Goal: Information Seeking & Learning: Learn about a topic

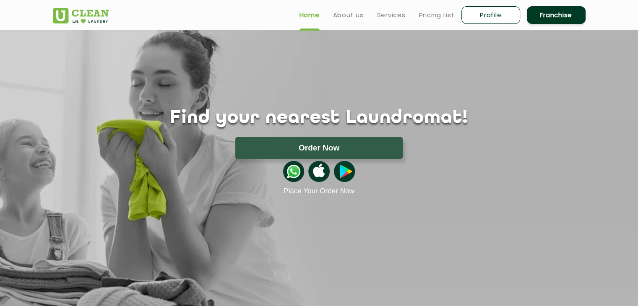
click at [483, 13] on link "Profile" at bounding box center [491, 15] width 59 height 18
select select
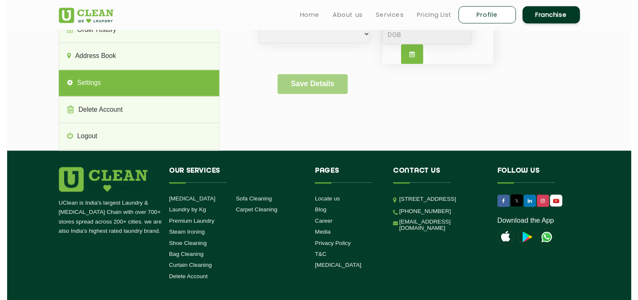
scroll to position [124, 0]
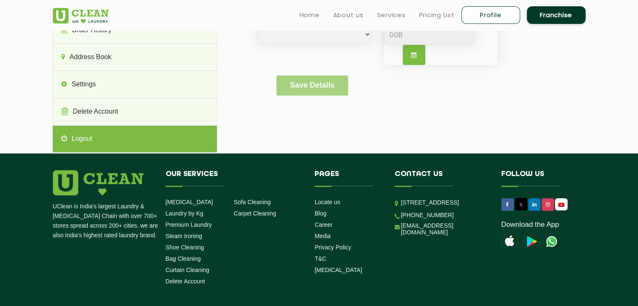
click at [86, 142] on link "Logout" at bounding box center [135, 139] width 164 height 27
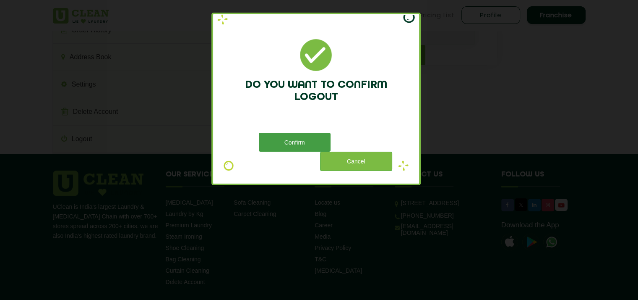
click at [297, 136] on button "Confirm" at bounding box center [295, 142] width 72 height 19
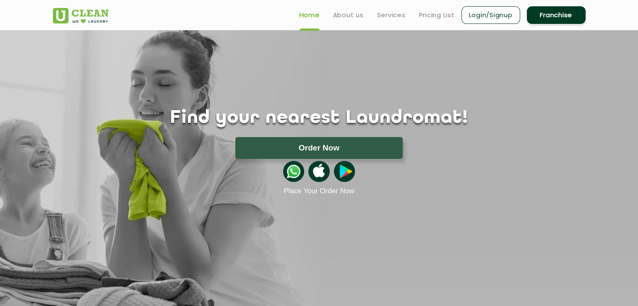
click at [504, 16] on link "Login/Signup" at bounding box center [491, 15] width 59 height 18
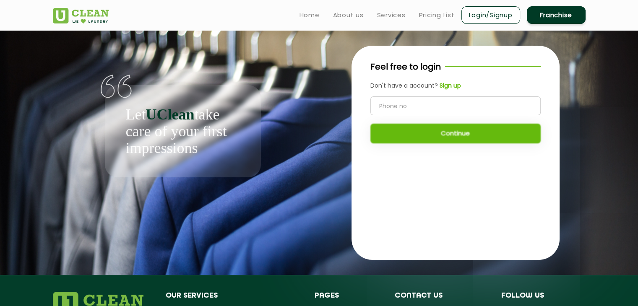
click at [515, 243] on div "Feel free to login Don't have a account? Sign up Continue" at bounding box center [456, 153] width 208 height 214
click at [467, 18] on link "Login/Signup" at bounding box center [491, 15] width 59 height 18
click at [506, 16] on link "Login/Signup" at bounding box center [491, 15] width 59 height 18
click at [546, 9] on link "Franchise" at bounding box center [556, 15] width 59 height 18
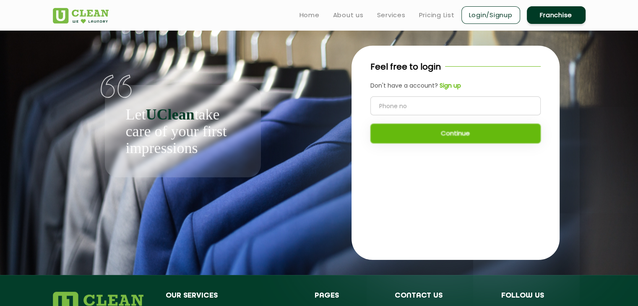
click at [483, 15] on link "Login/Signup" at bounding box center [491, 15] width 59 height 18
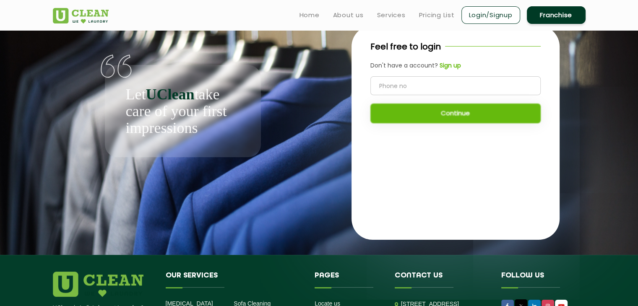
scroll to position [20, 0]
click at [349, 20] on ul "Home About us Services Pricing List Login/Signup Franchise" at bounding box center [439, 15] width 293 height 20
click at [349, 16] on link "About us" at bounding box center [348, 15] width 31 height 10
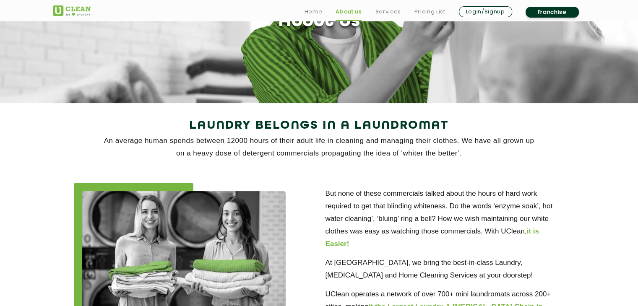
scroll to position [92, 0]
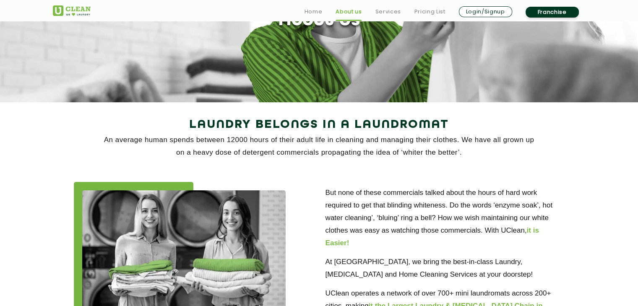
click at [326, 145] on p "An average human spends between 12000 hours of their adult life in cleaning and…" at bounding box center [319, 146] width 533 height 25
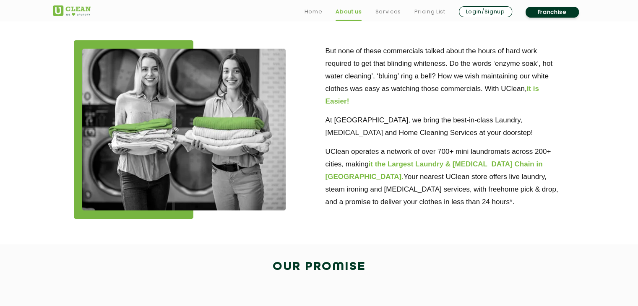
scroll to position [234, 0]
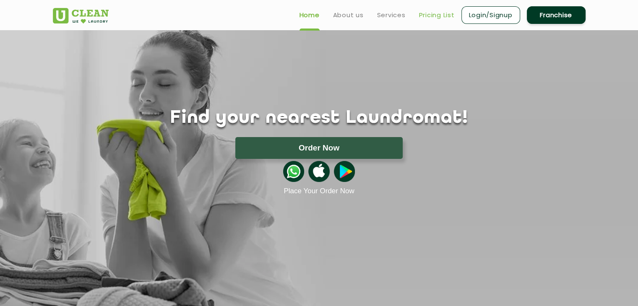
click at [425, 10] on link "Pricing List" at bounding box center [437, 15] width 36 height 10
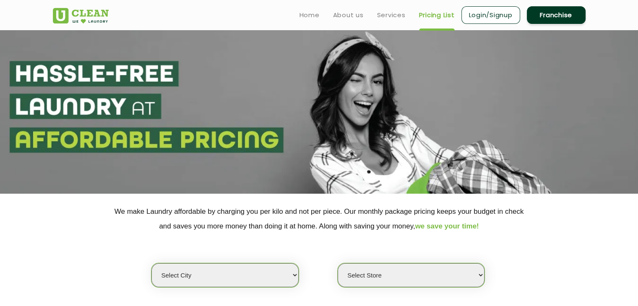
click at [593, 115] on section at bounding box center [319, 112] width 638 height 164
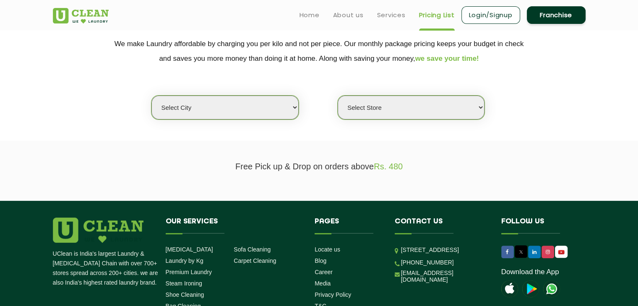
scroll to position [147, 0]
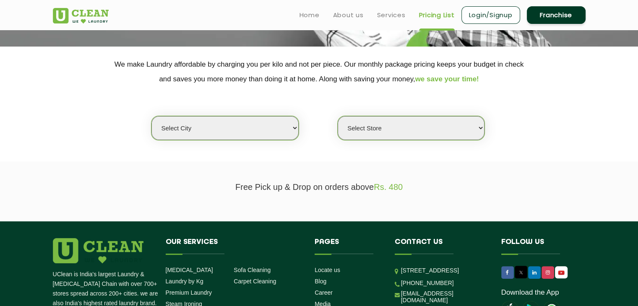
click at [288, 130] on select "Select city [GEOGRAPHIC_DATA] [GEOGRAPHIC_DATA] [GEOGRAPHIC_DATA] [GEOGRAPHIC_D…" at bounding box center [225, 128] width 147 height 24
click at [473, 177] on section "Free Pick up & Drop on orders above Rs. 480" at bounding box center [319, 192] width 638 height 60
click at [288, 136] on select "Select city Aalo Agartala Agra Ahmedabad Akola Aligarh Alwar - UClean Select Am…" at bounding box center [225, 128] width 147 height 24
select select "40"
click at [152, 116] on select "Select city Aalo Agartala Agra Ahmedabad Akola Aligarh Alwar - UClean Select Am…" at bounding box center [225, 128] width 147 height 24
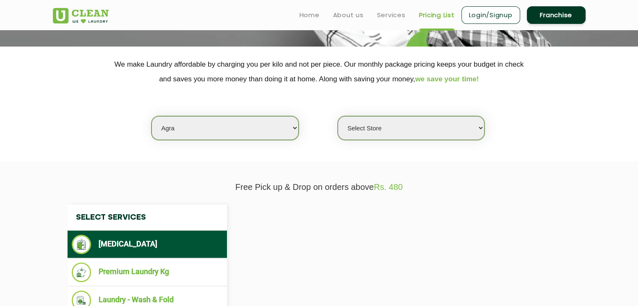
select select "0"
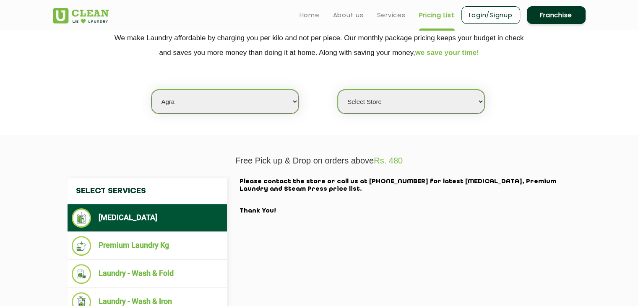
scroll to position [173, 0]
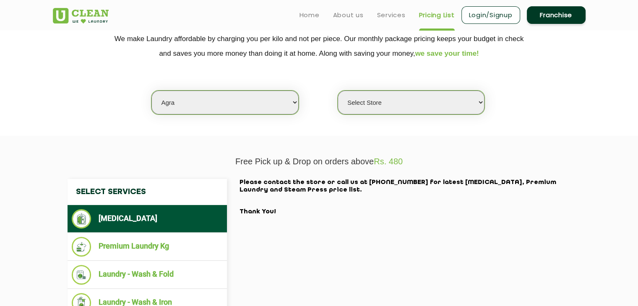
click at [259, 99] on select "Select city Aalo Agartala Agra Ahmedabad Akola Aligarh Alwar - UClean Select Am…" at bounding box center [225, 103] width 147 height 24
select select "0"
click at [152, 91] on select "Select city Aalo Agartala Agra Ahmedabad Akola Aligarh Alwar - UClean Select Am…" at bounding box center [225, 103] width 147 height 24
select select "0"
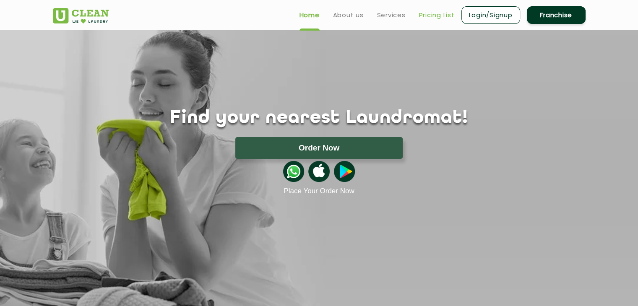
click at [438, 10] on link "Pricing List" at bounding box center [437, 15] width 36 height 10
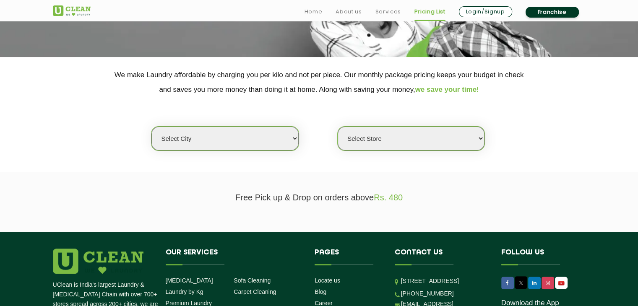
scroll to position [137, 0]
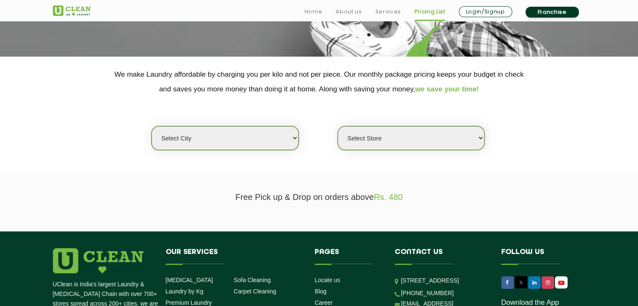
click at [250, 136] on select "Select city [GEOGRAPHIC_DATA] [GEOGRAPHIC_DATA] [GEOGRAPHIC_DATA] [GEOGRAPHIC_D…" at bounding box center [225, 138] width 147 height 24
select select "129"
click at [152, 126] on select "Select city [GEOGRAPHIC_DATA] [GEOGRAPHIC_DATA] [GEOGRAPHIC_DATA] [GEOGRAPHIC_D…" at bounding box center [225, 138] width 147 height 24
select select "0"
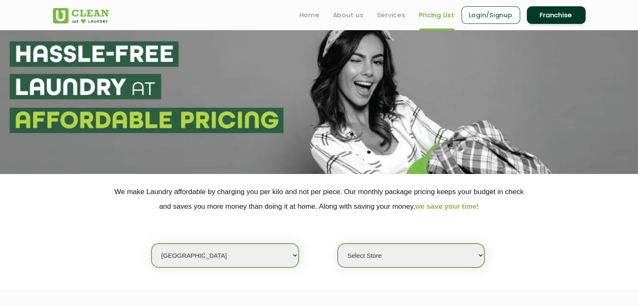
scroll to position [0, 0]
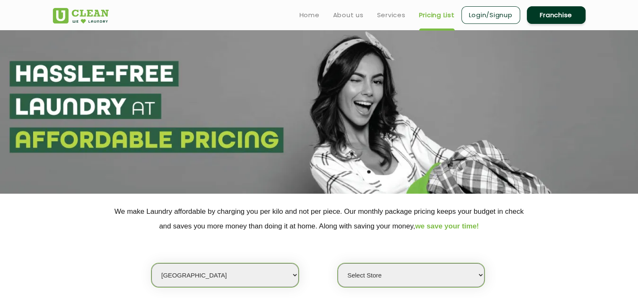
click at [576, 172] on section at bounding box center [319, 112] width 638 height 164
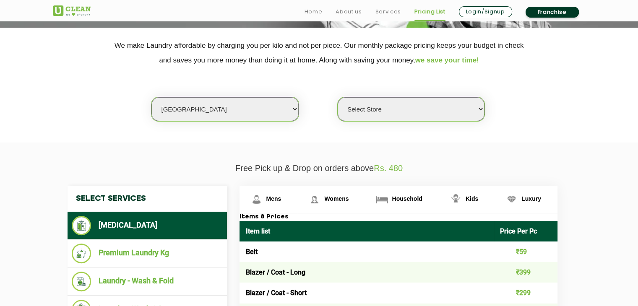
scroll to position [167, 0]
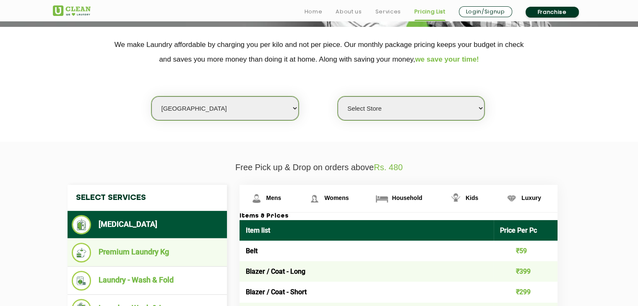
click at [209, 250] on li "Premium Laundry Kg" at bounding box center [147, 253] width 151 height 20
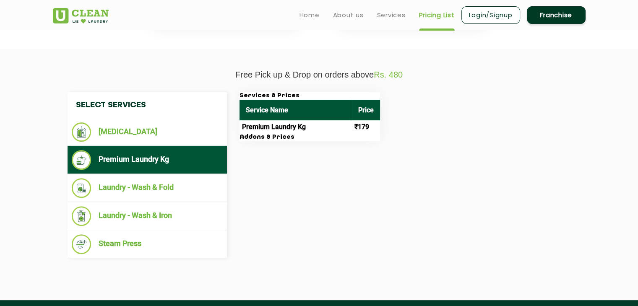
scroll to position [257, 0]
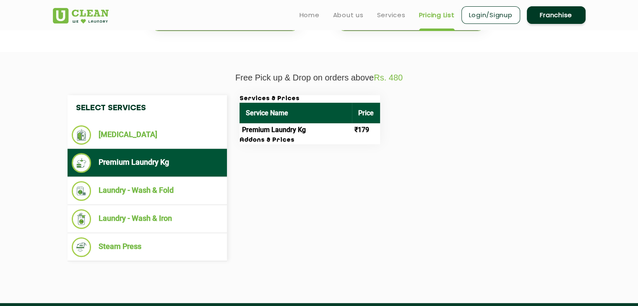
click at [607, 183] on section "Free Pick up & Drop on orders above Rs. 480 Select Services Dry Cleaning Premiu…" at bounding box center [319, 177] width 638 height 251
